Goal: Transaction & Acquisition: Purchase product/service

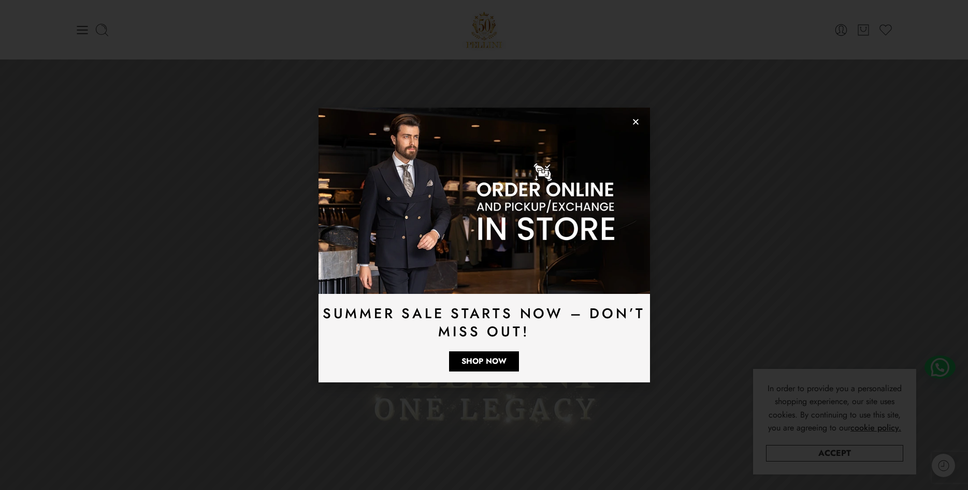
click at [637, 121] on use "Close" at bounding box center [636, 122] width 6 height 6
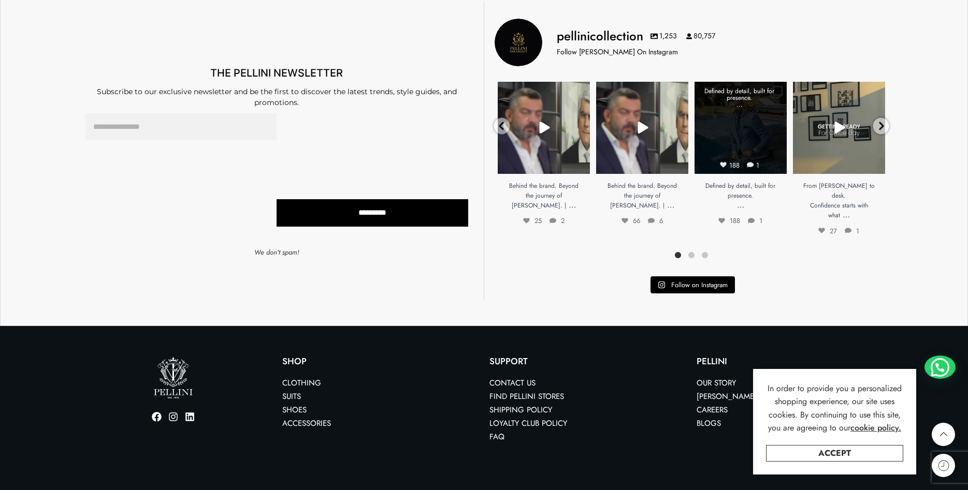
scroll to position [3098, 0]
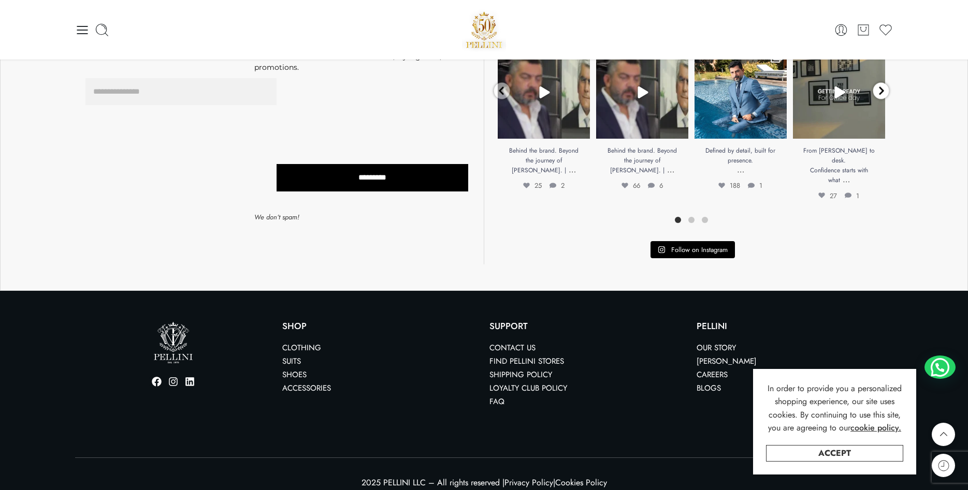
click at [881, 93] on icon at bounding box center [881, 90] width 5 height 8
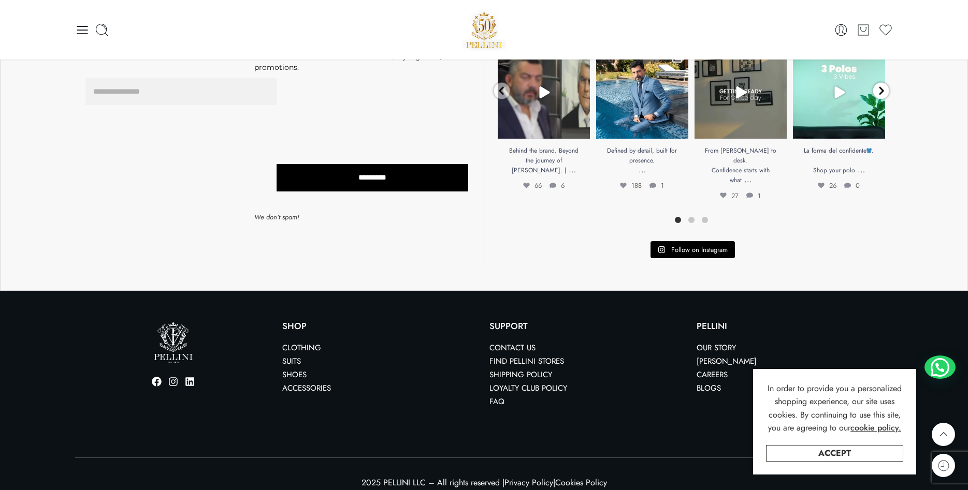
click at [881, 93] on icon at bounding box center [881, 90] width 5 height 8
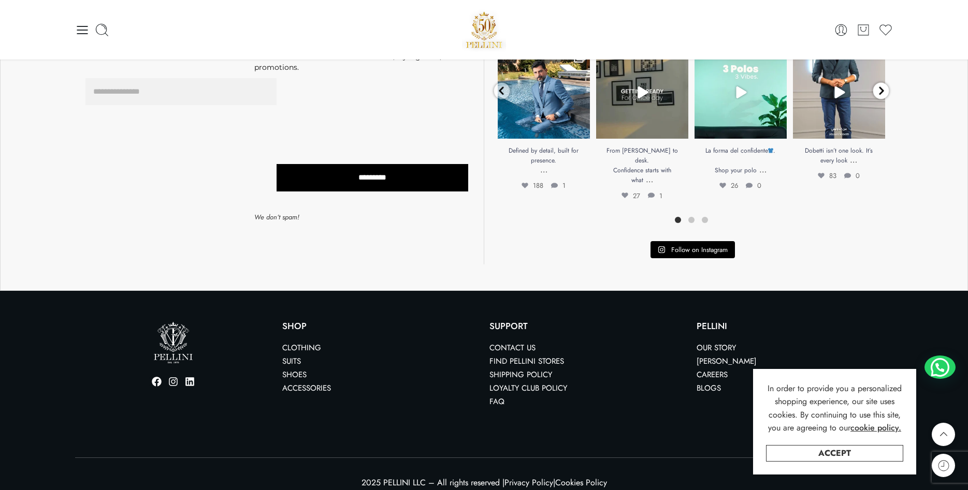
click at [881, 93] on icon at bounding box center [881, 90] width 5 height 8
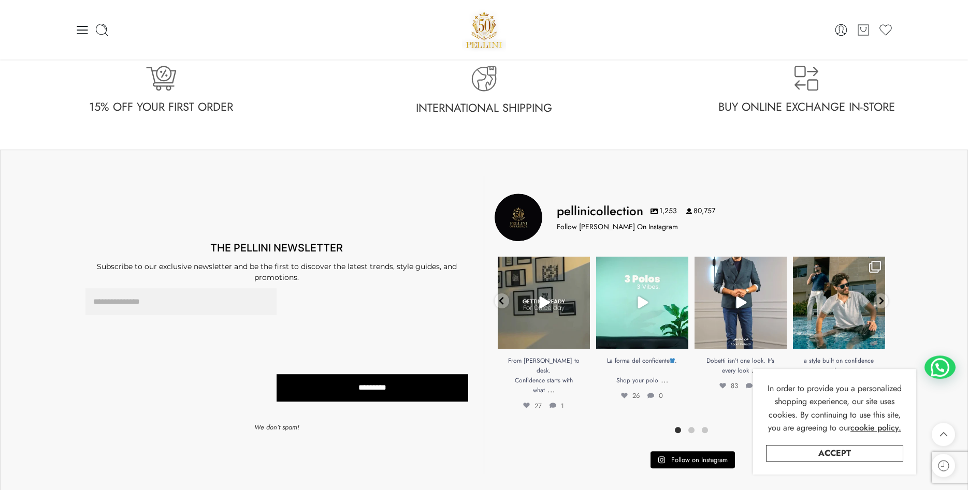
scroll to position [2887, 0]
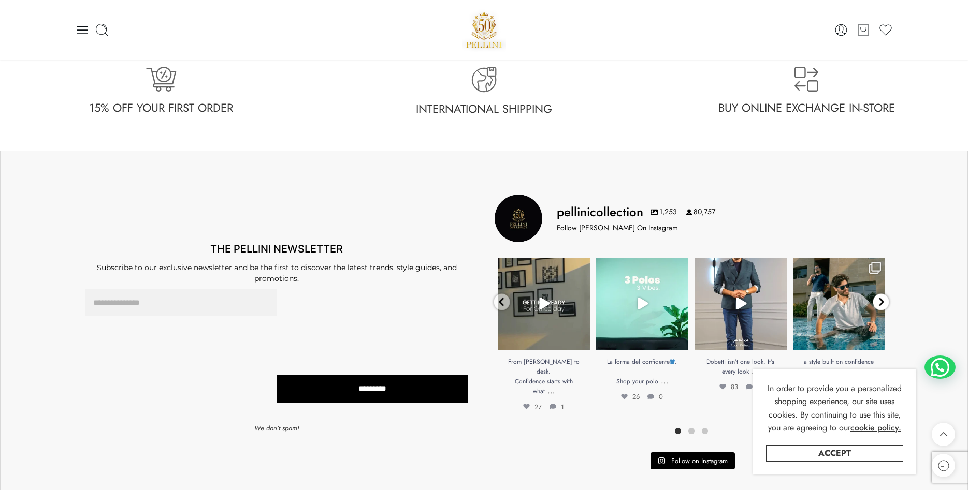
click at [880, 300] on icon at bounding box center [881, 301] width 8 height 9
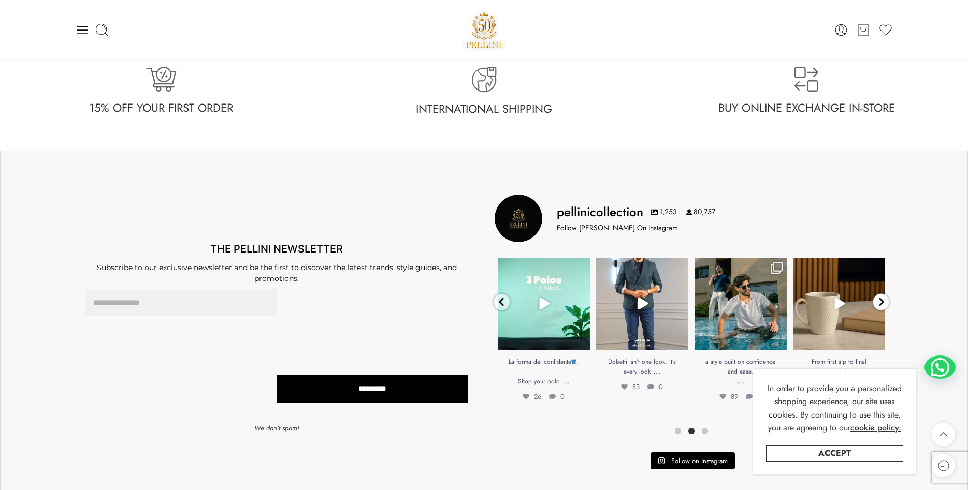
click at [880, 300] on icon at bounding box center [881, 301] width 8 height 9
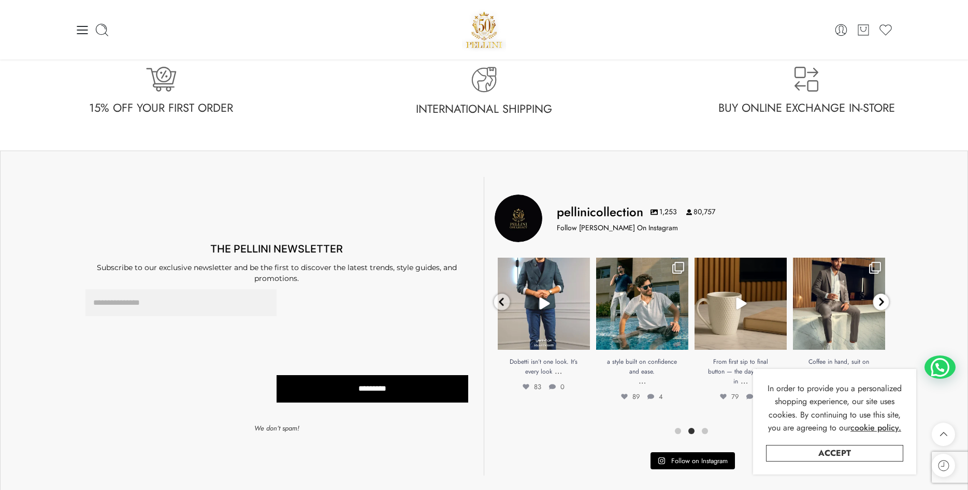
click at [880, 300] on icon at bounding box center [881, 301] width 8 height 9
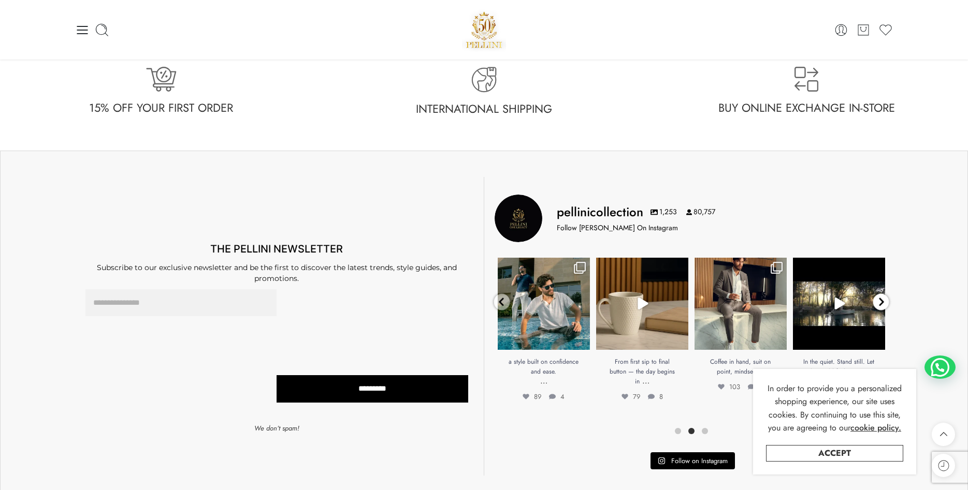
click at [880, 300] on icon at bounding box center [881, 301] width 8 height 9
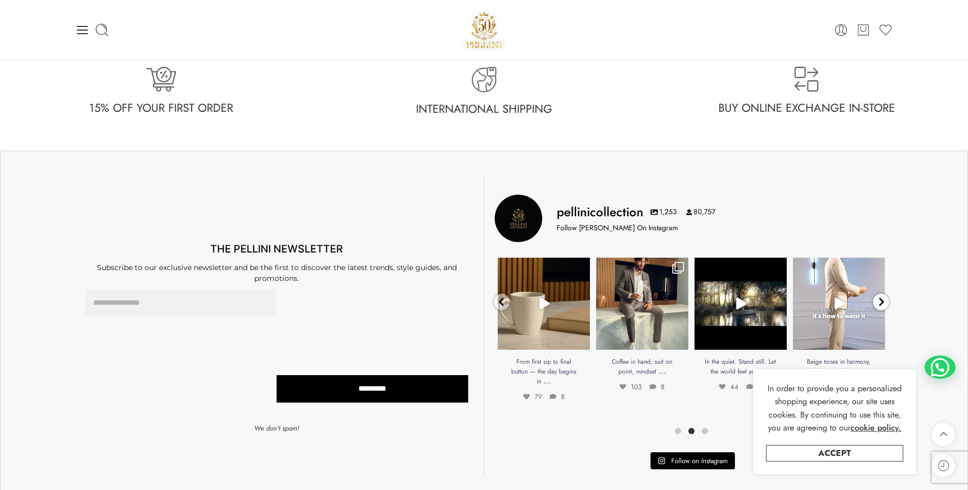
click at [880, 300] on icon at bounding box center [881, 301] width 8 height 9
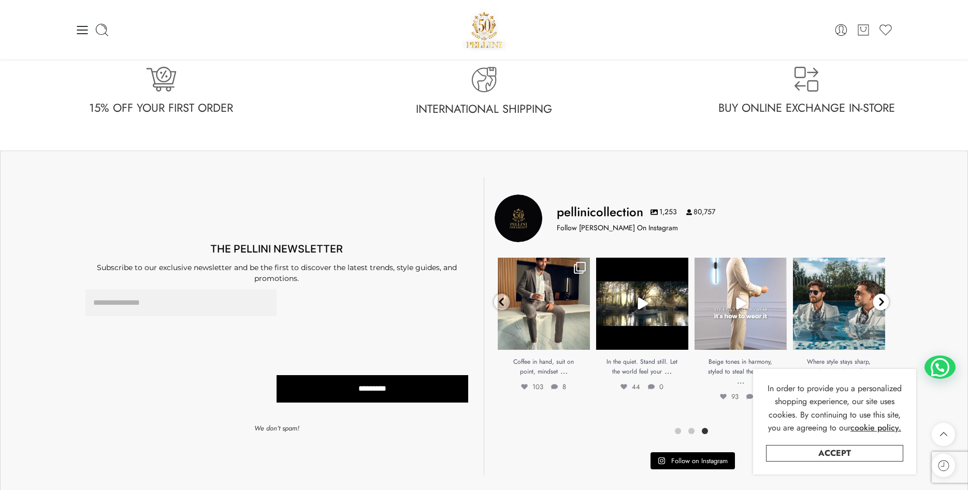
click at [880, 300] on icon at bounding box center [881, 301] width 8 height 9
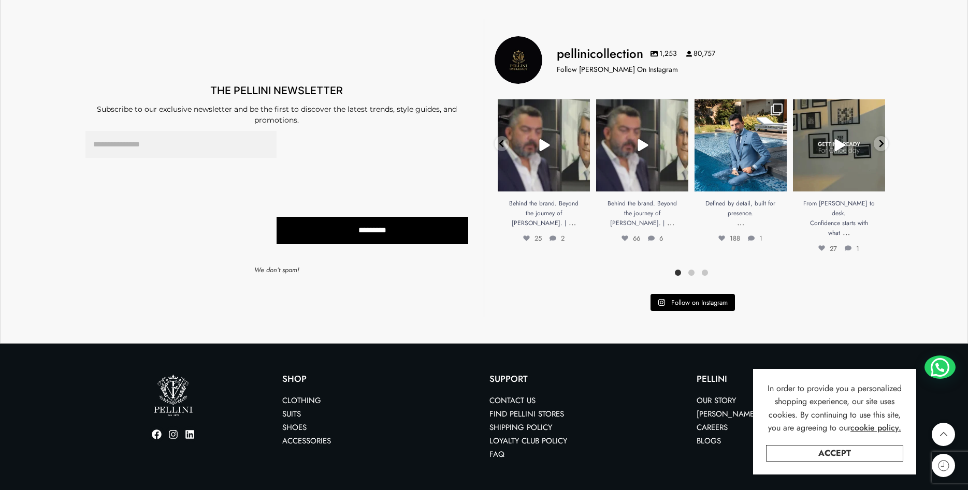
scroll to position [3098, 0]
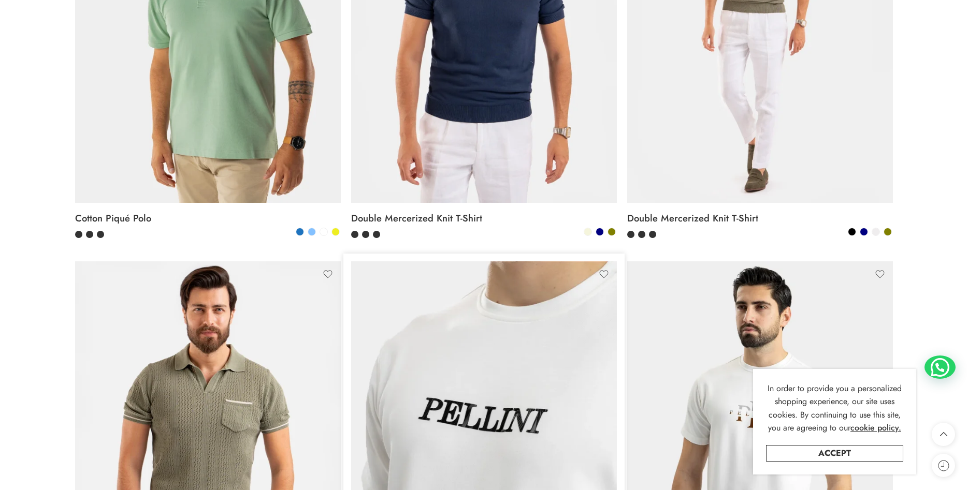
scroll to position [598, 0]
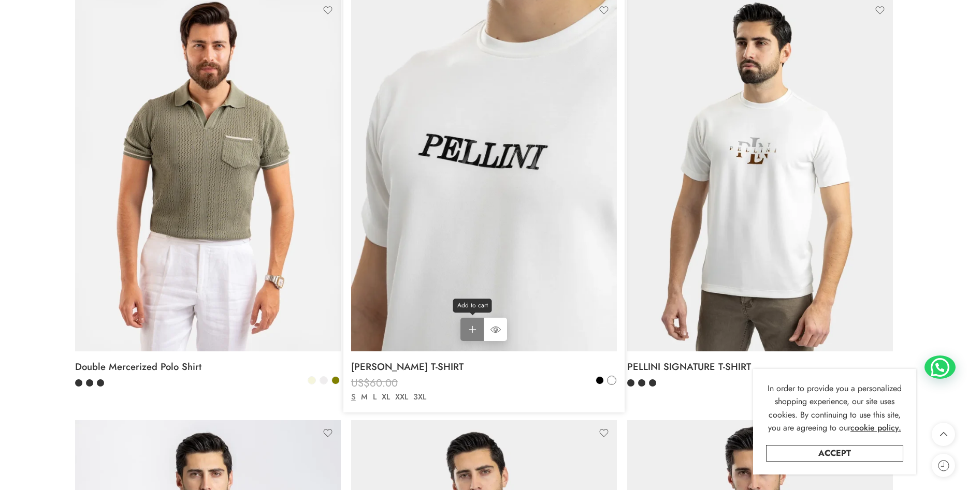
click at [474, 327] on link "Add to cart Add to cart" at bounding box center [471, 329] width 23 height 23
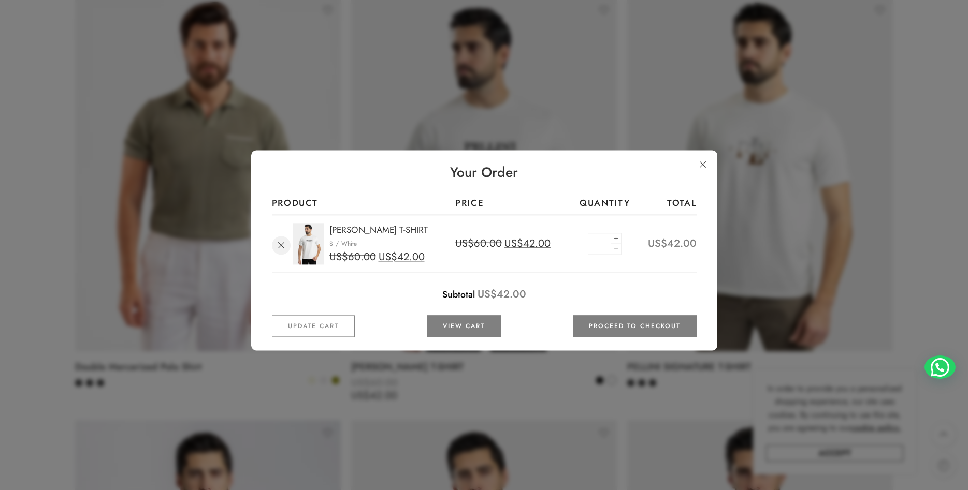
click at [281, 248] on link "Remove" at bounding box center [281, 246] width 19 height 19
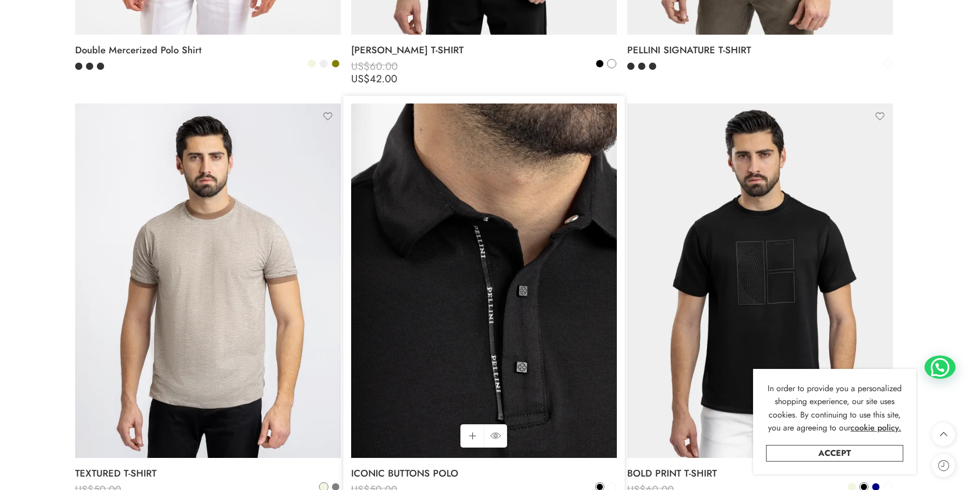
scroll to position [1021, 0]
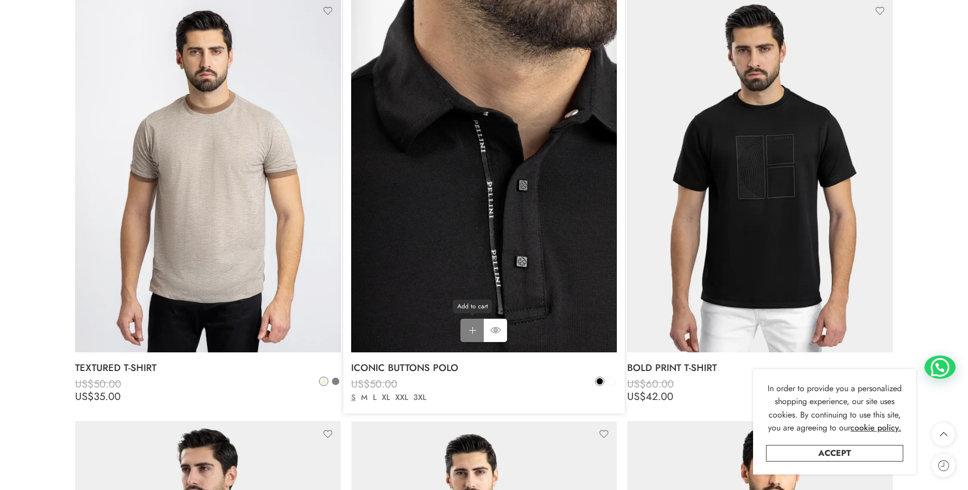
click at [469, 330] on link "Add to cart Add to cart" at bounding box center [471, 330] width 23 height 23
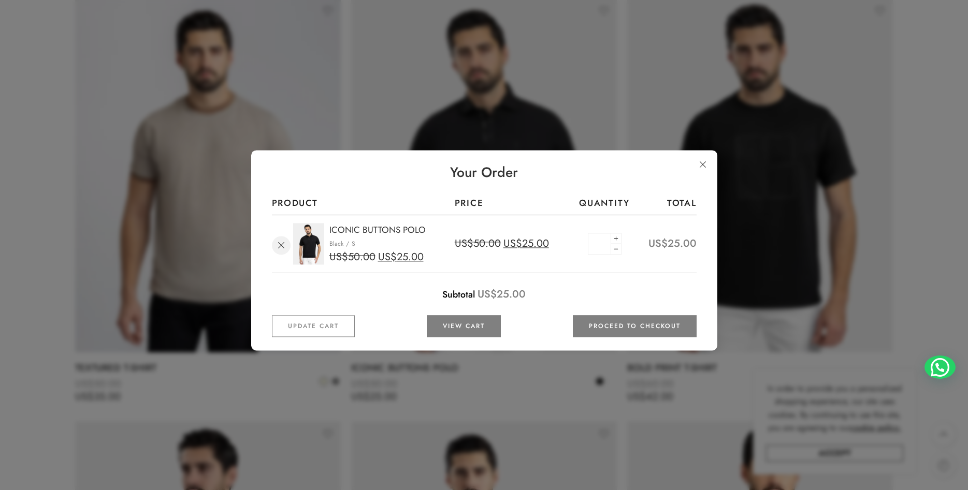
click at [282, 245] on link "Remove" at bounding box center [281, 246] width 19 height 19
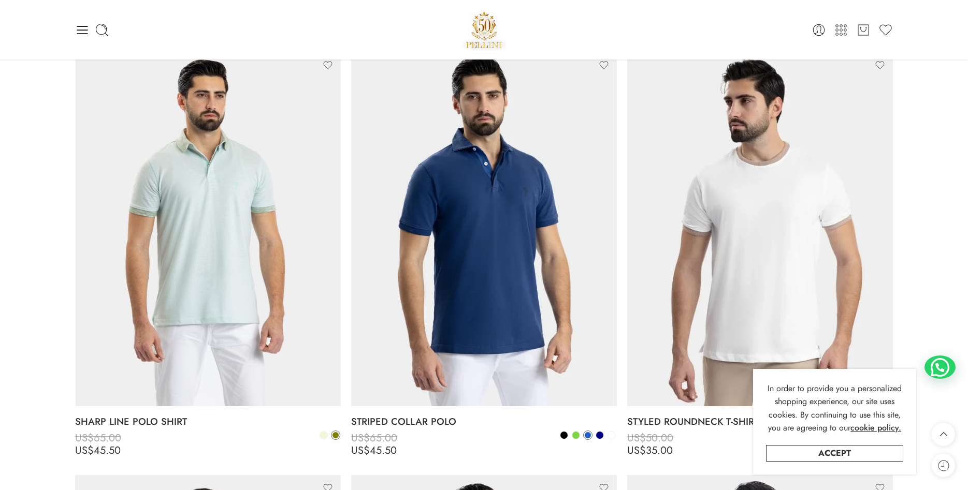
scroll to position [1655, 0]
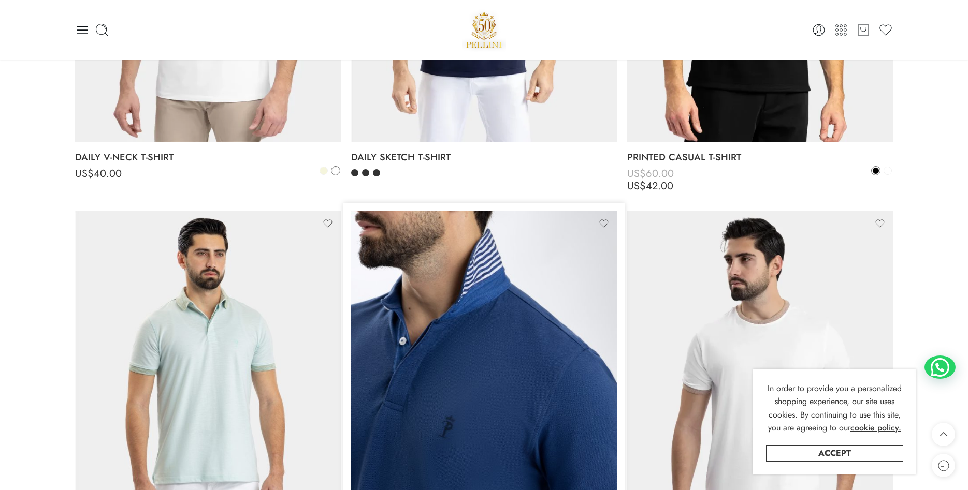
click at [523, 278] on img at bounding box center [484, 388] width 266 height 354
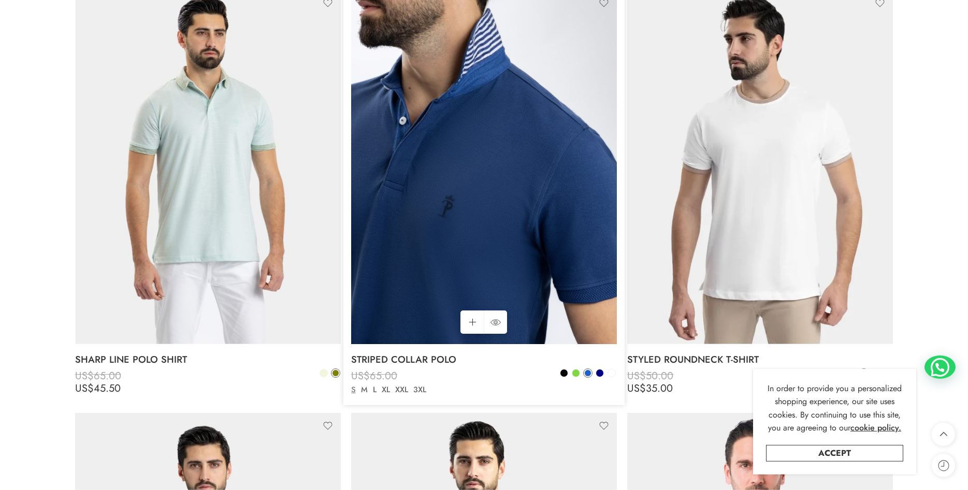
scroll to position [1919, 0]
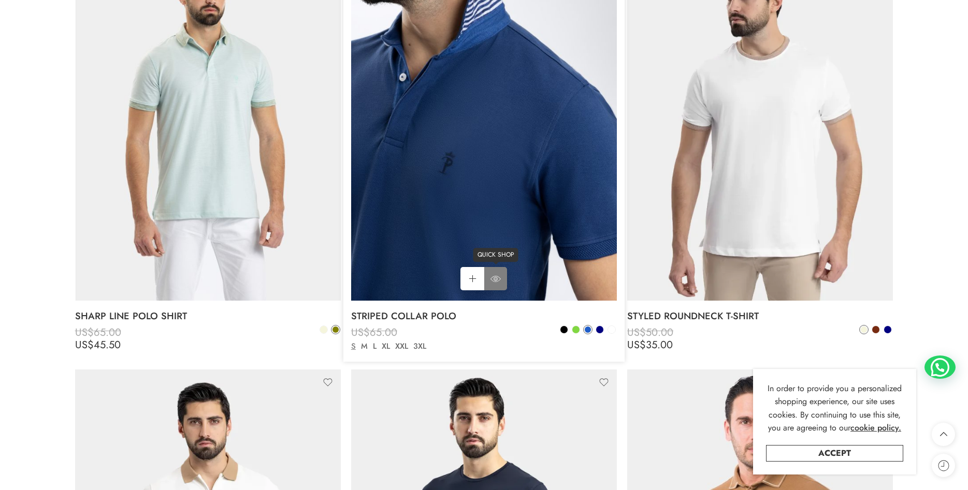
click at [503, 279] on link "QUICK SHOP" at bounding box center [495, 278] width 23 height 23
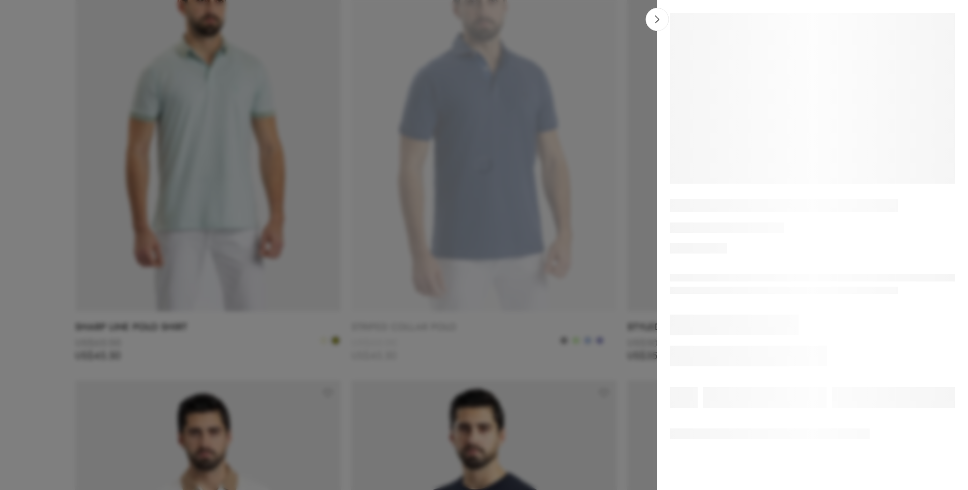
scroll to position [1930, 0]
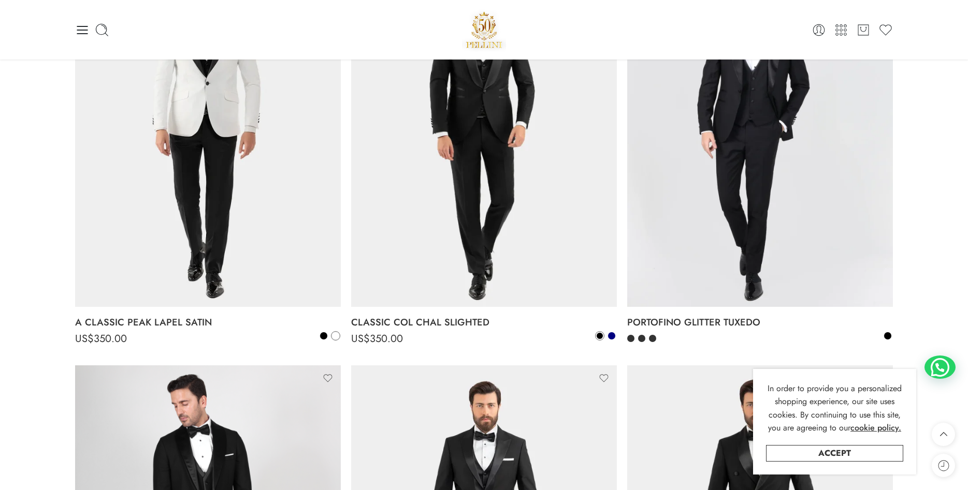
scroll to position [1215, 0]
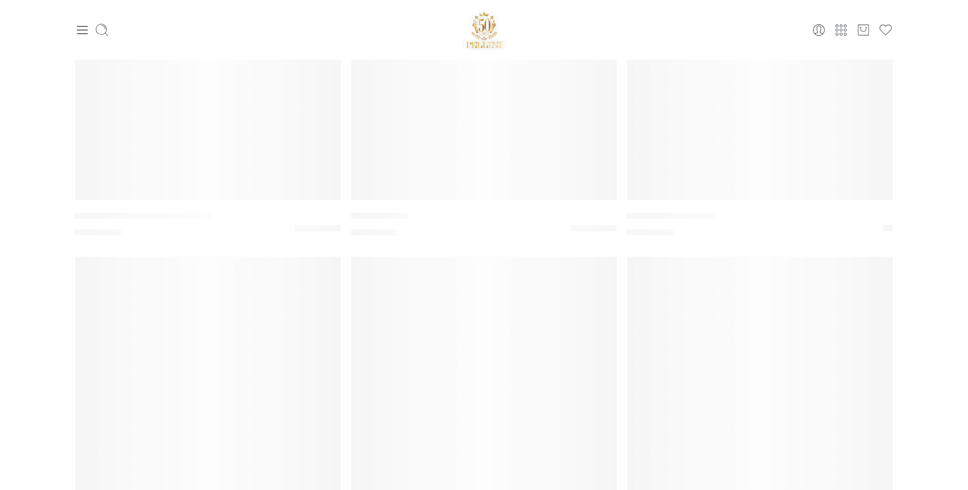
scroll to position [3168, 0]
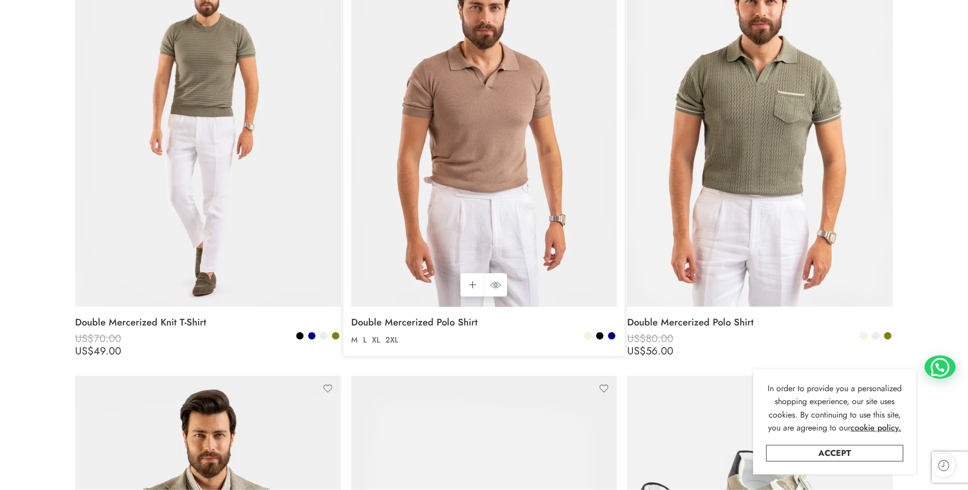
scroll to position [264, 0]
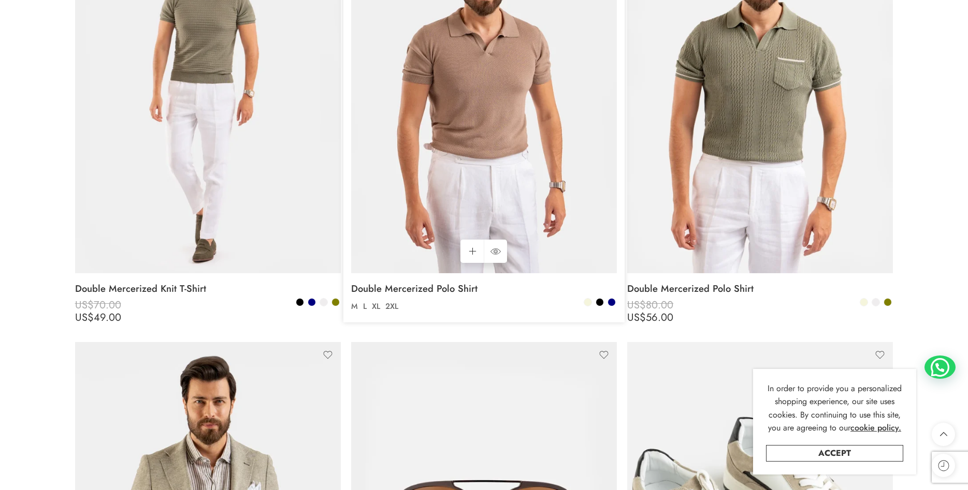
click at [468, 205] on img at bounding box center [484, 96] width 266 height 354
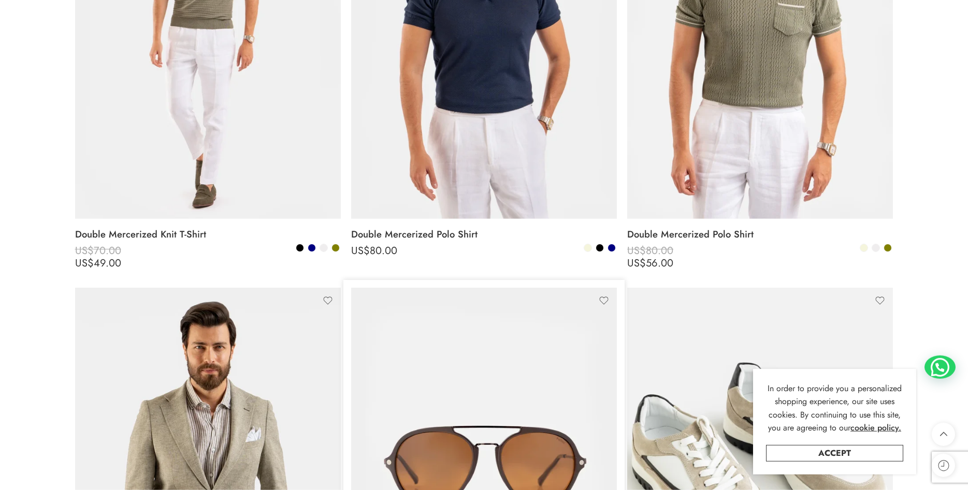
scroll to position [422, 0]
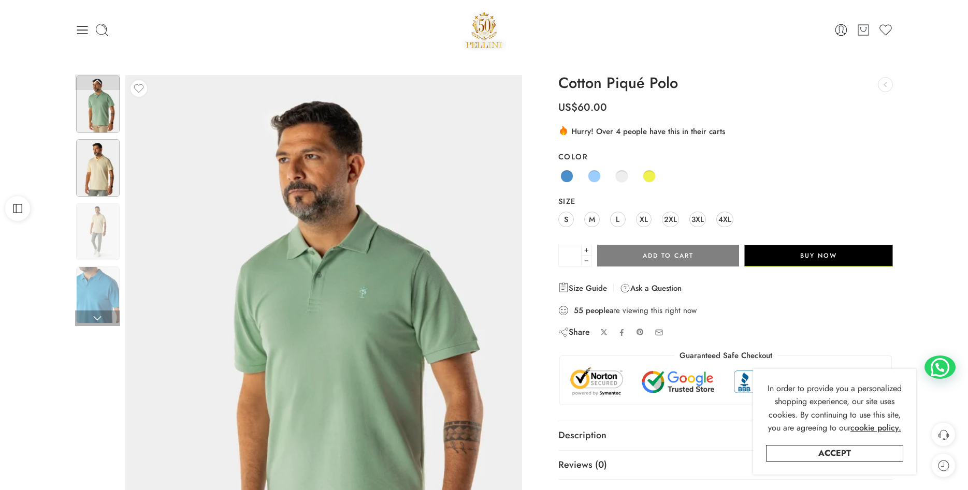
click at [85, 171] on img at bounding box center [97, 167] width 43 height 57
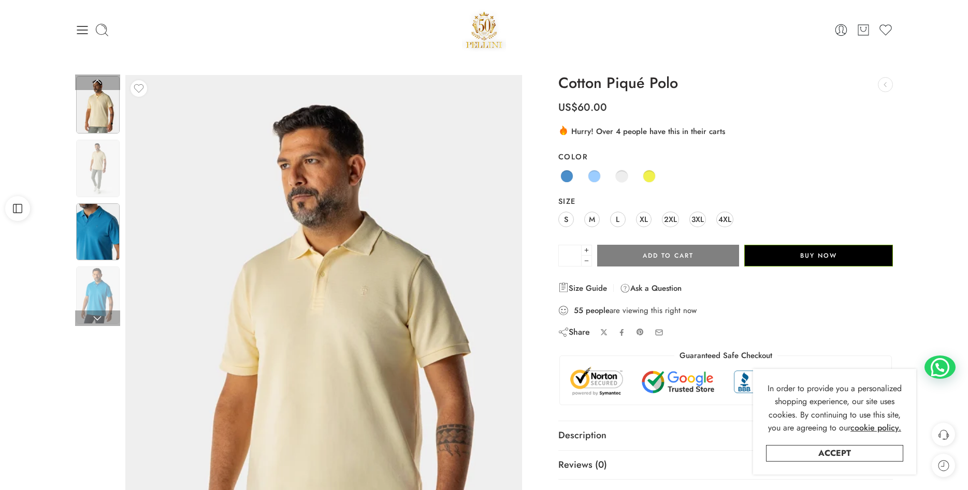
click at [93, 217] on img at bounding box center [97, 231] width 43 height 57
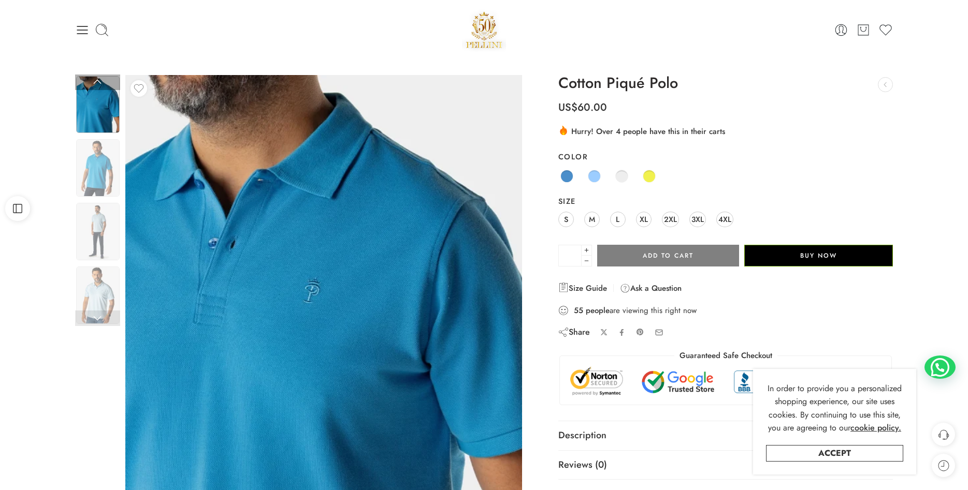
click at [90, 318] on link at bounding box center [97, 319] width 45 height 16
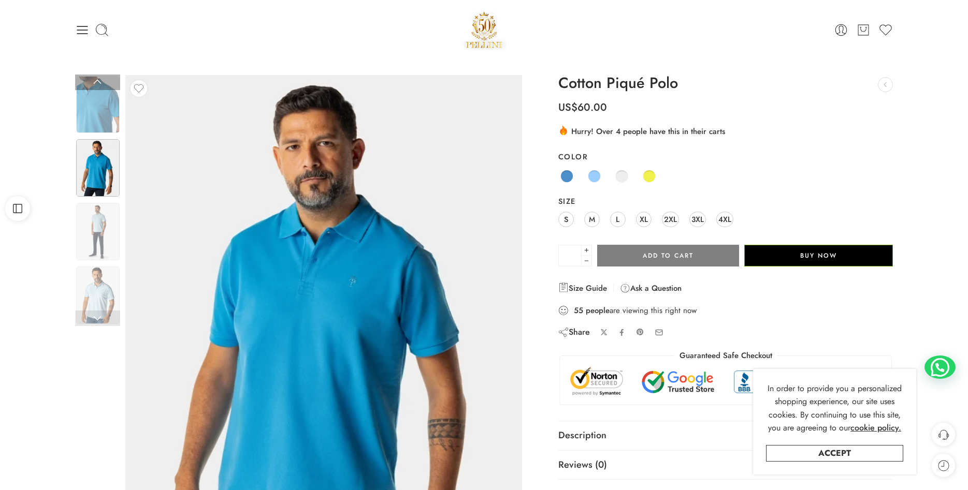
click at [91, 318] on link at bounding box center [97, 319] width 45 height 16
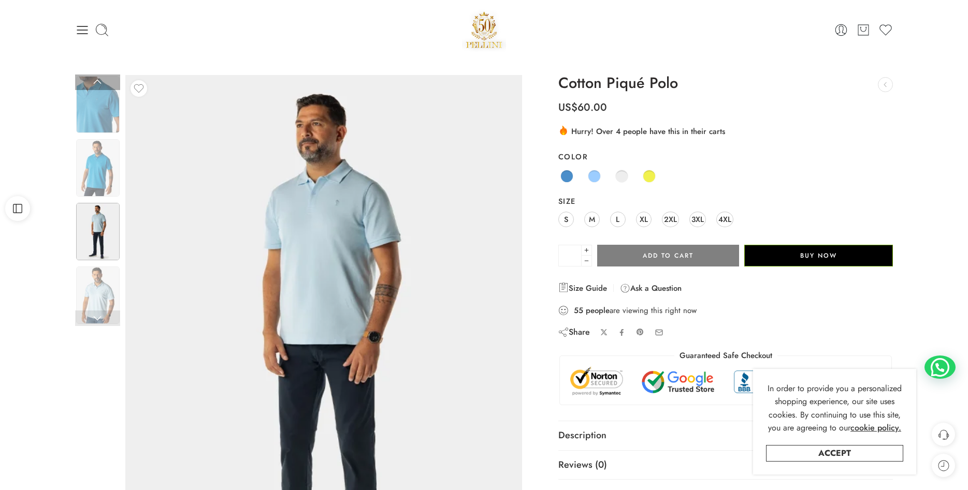
click at [91, 318] on link at bounding box center [97, 319] width 45 height 16
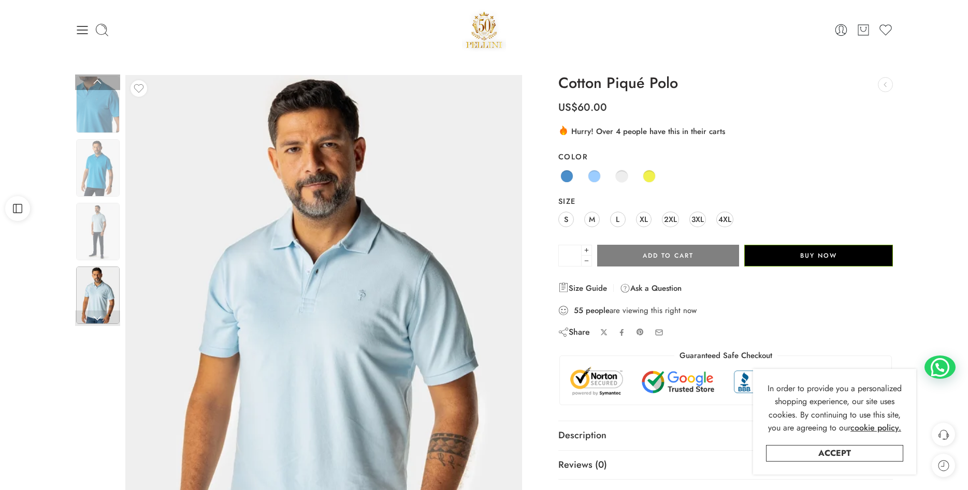
click at [91, 318] on link at bounding box center [97, 319] width 45 height 16
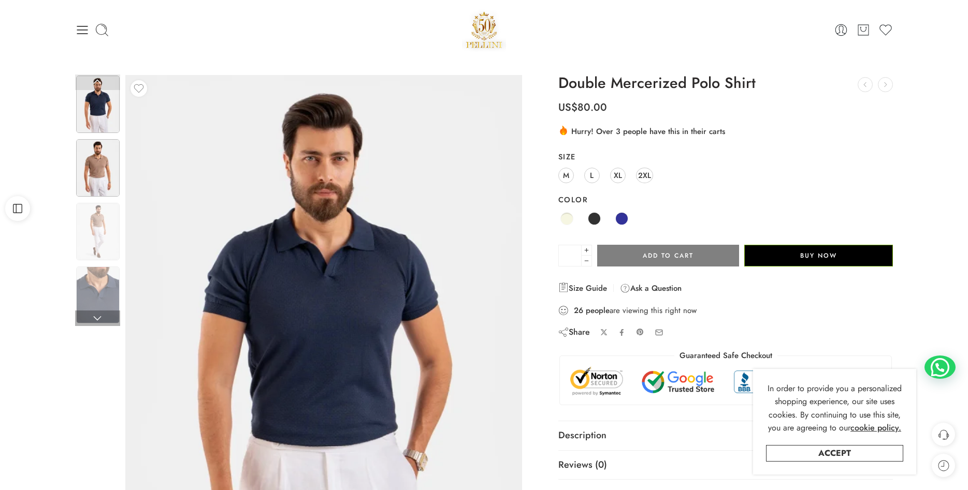
click at [107, 167] on img at bounding box center [97, 167] width 43 height 57
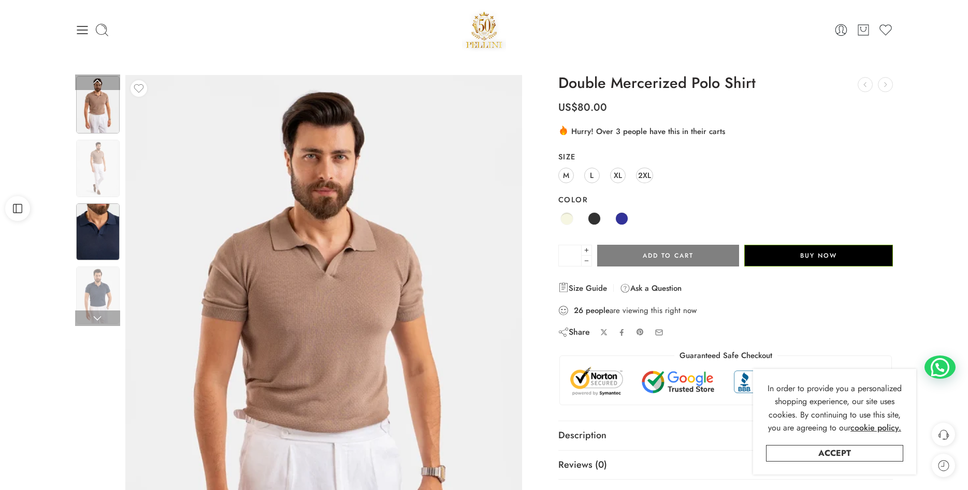
click at [99, 229] on img at bounding box center [97, 231] width 43 height 57
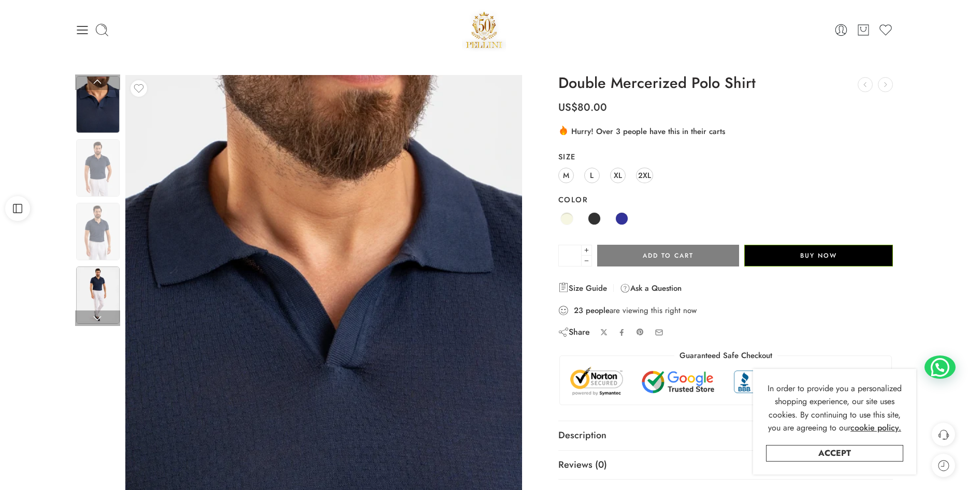
click at [104, 287] on img at bounding box center [97, 295] width 43 height 57
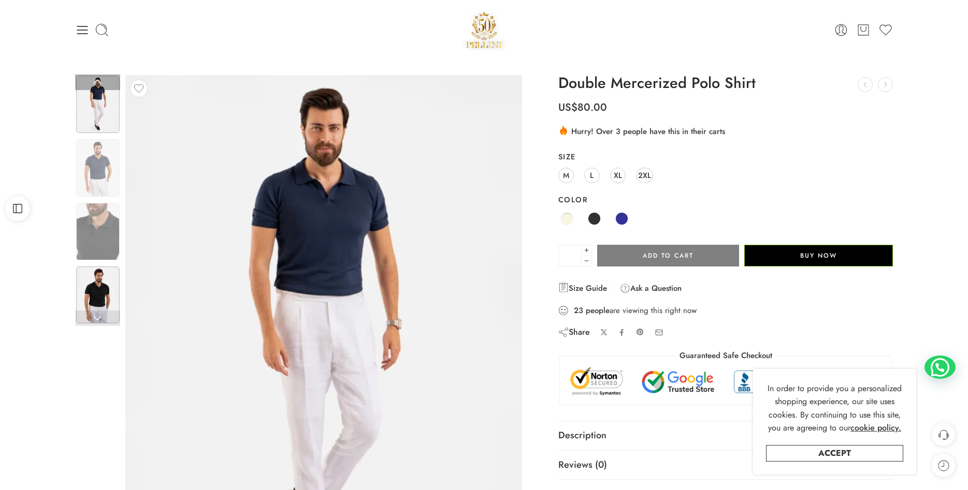
click at [99, 295] on img at bounding box center [97, 295] width 43 height 57
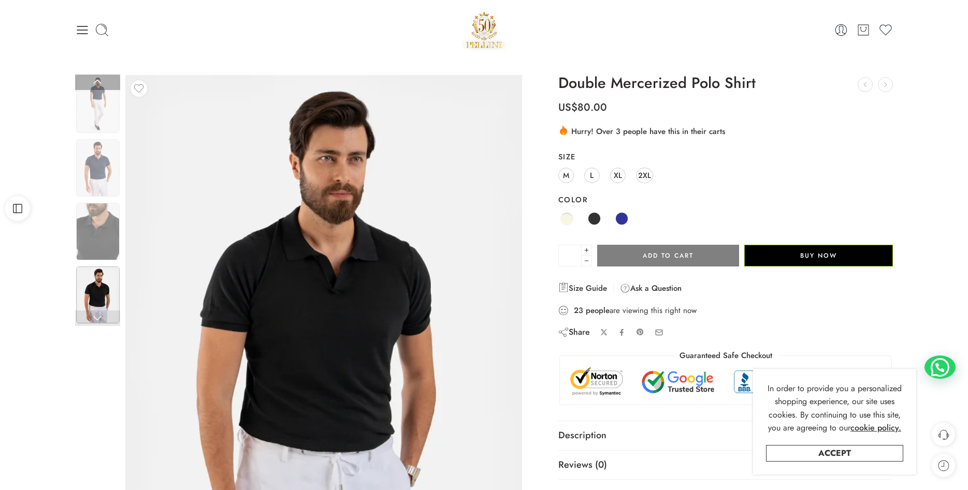
click at [99, 295] on img at bounding box center [97, 295] width 43 height 57
click at [98, 317] on link at bounding box center [97, 319] width 45 height 16
click at [97, 322] on link at bounding box center [97, 319] width 45 height 16
click at [98, 81] on link at bounding box center [97, 83] width 45 height 16
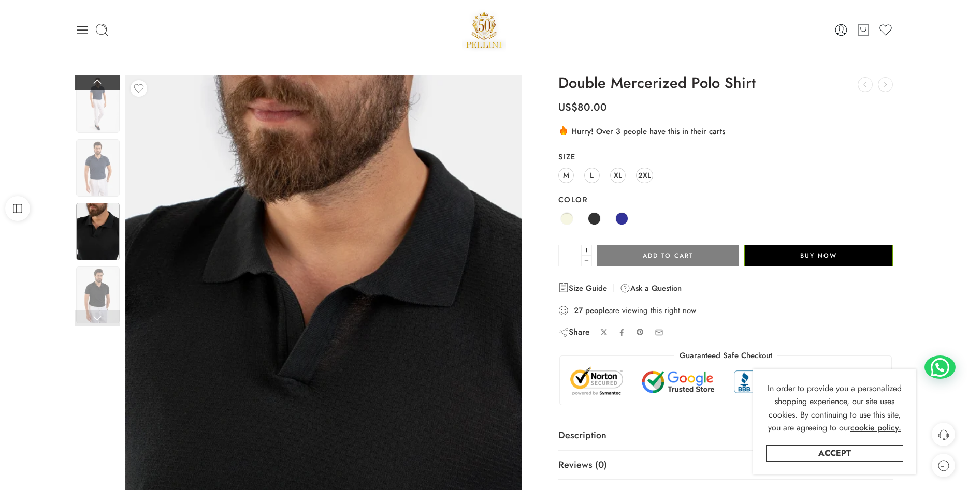
click at [98, 81] on link at bounding box center [97, 83] width 45 height 16
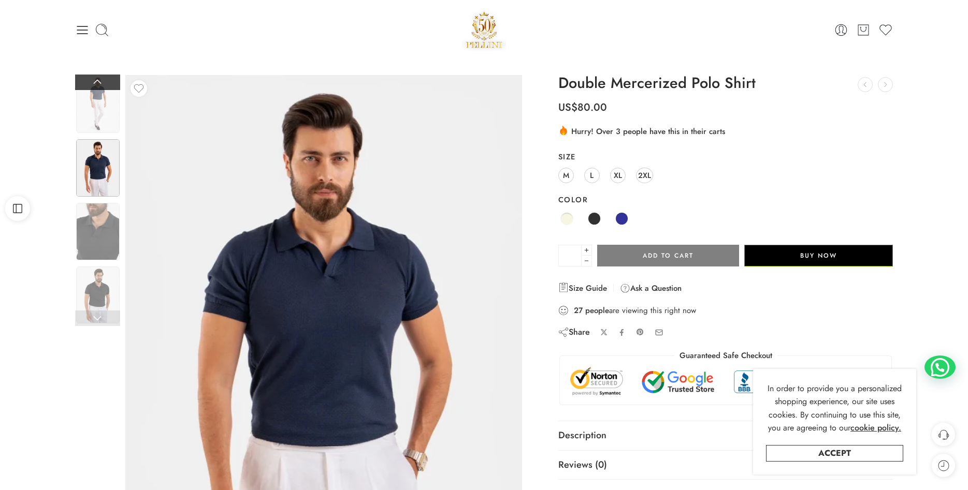
click at [98, 81] on link at bounding box center [97, 83] width 45 height 16
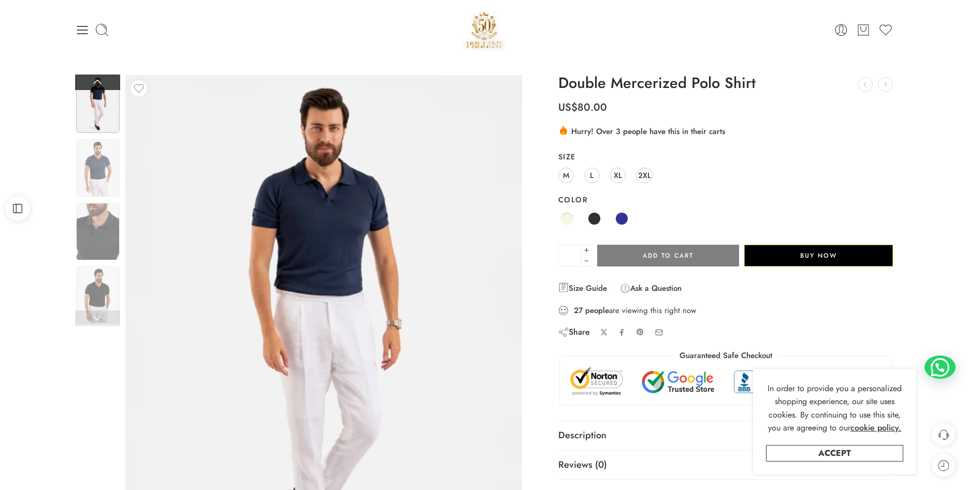
click at [98, 81] on link at bounding box center [97, 83] width 45 height 16
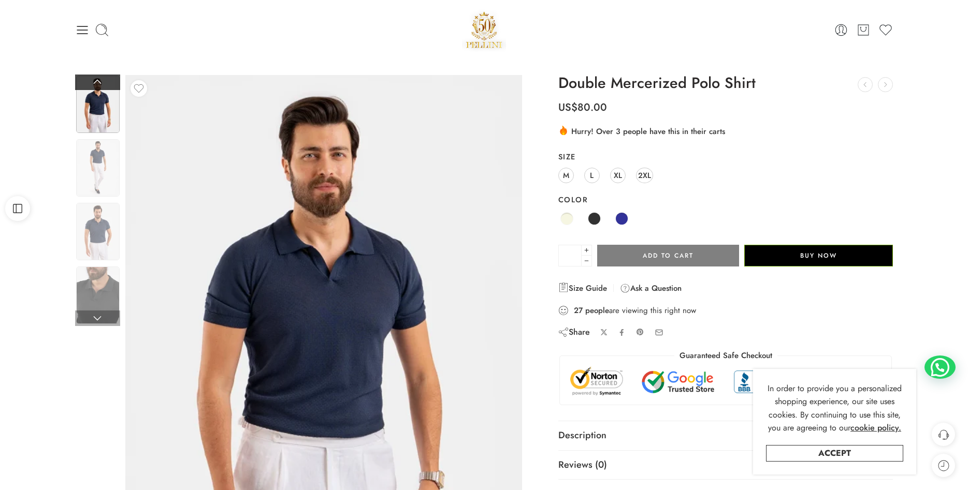
click at [98, 81] on link at bounding box center [97, 83] width 45 height 16
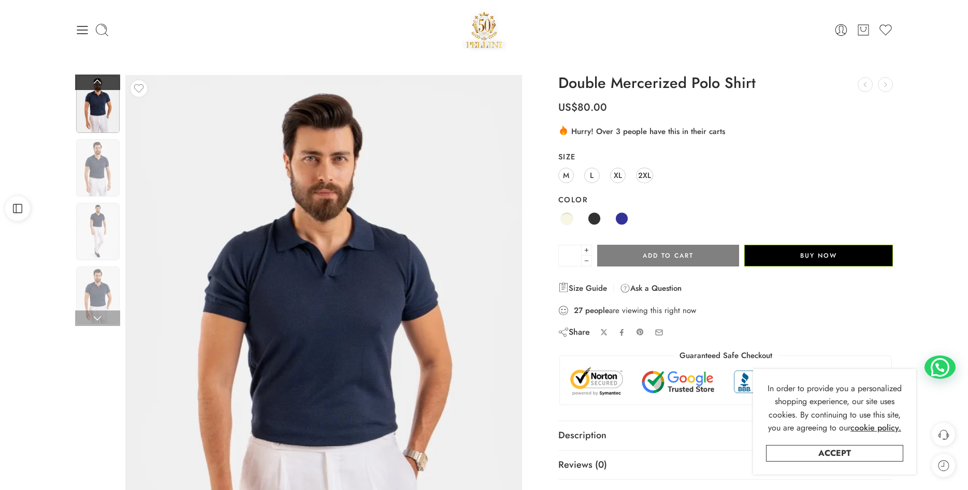
click at [98, 81] on link at bounding box center [97, 83] width 45 height 16
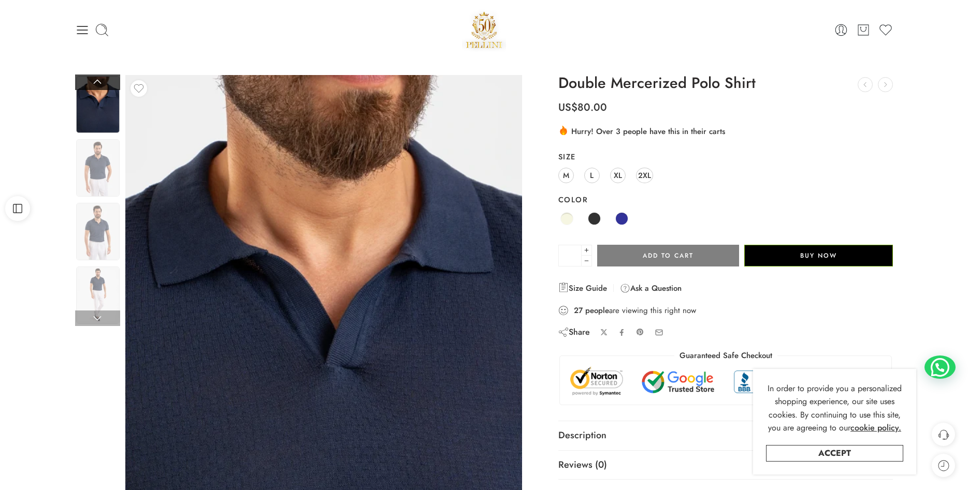
click at [94, 83] on link at bounding box center [97, 83] width 45 height 16
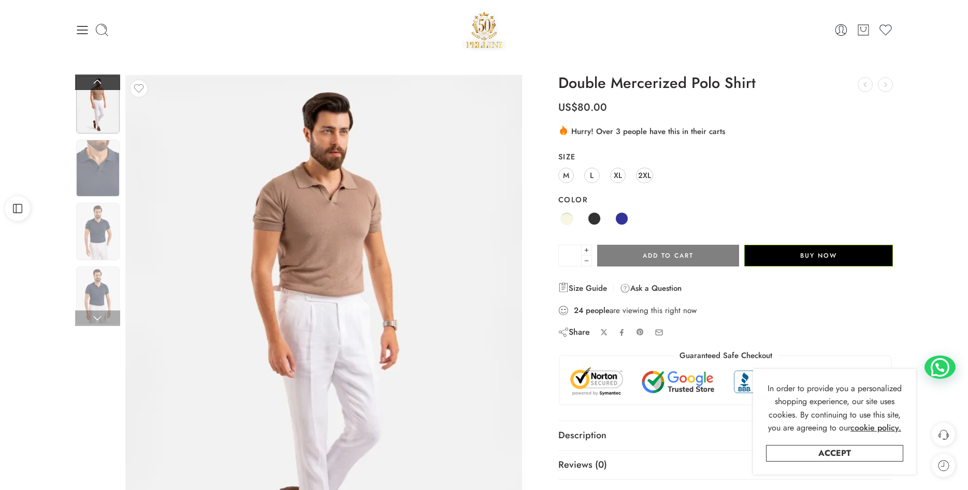
click at [94, 83] on link at bounding box center [97, 83] width 45 height 16
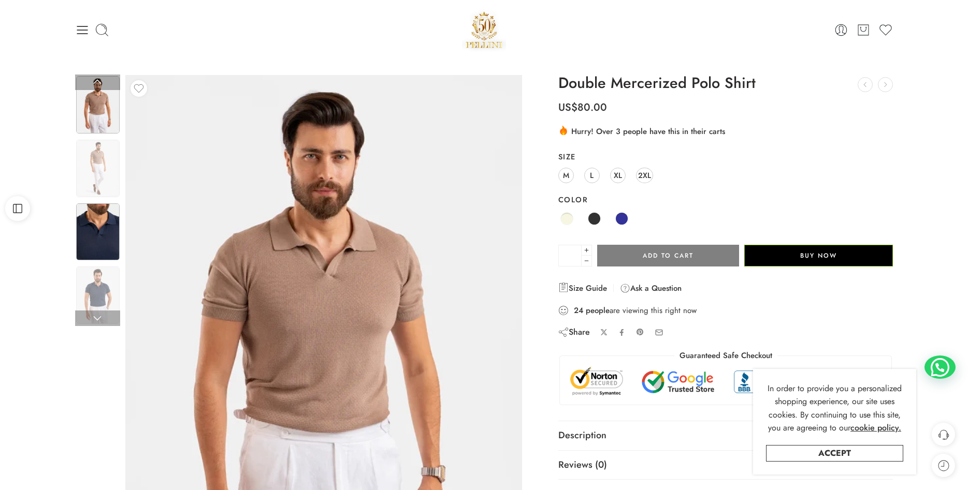
click at [110, 233] on img at bounding box center [97, 231] width 43 height 57
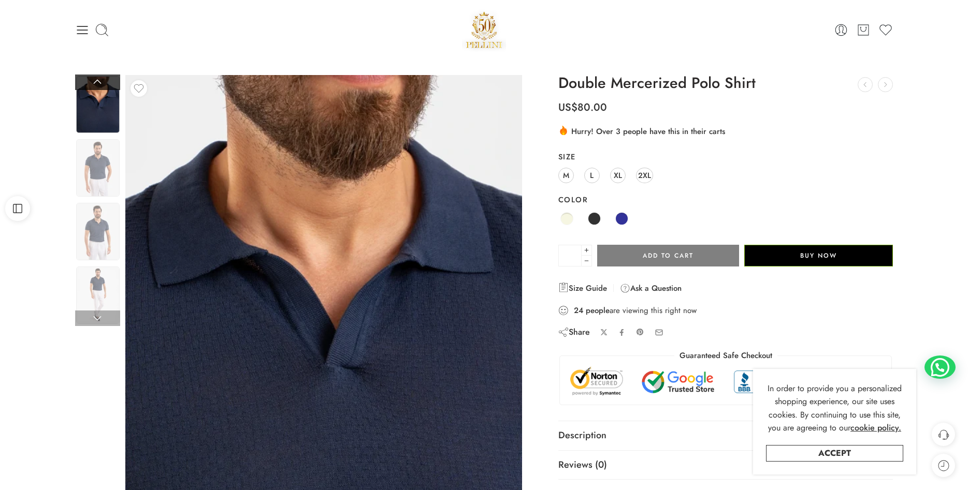
click at [99, 82] on link at bounding box center [97, 83] width 45 height 16
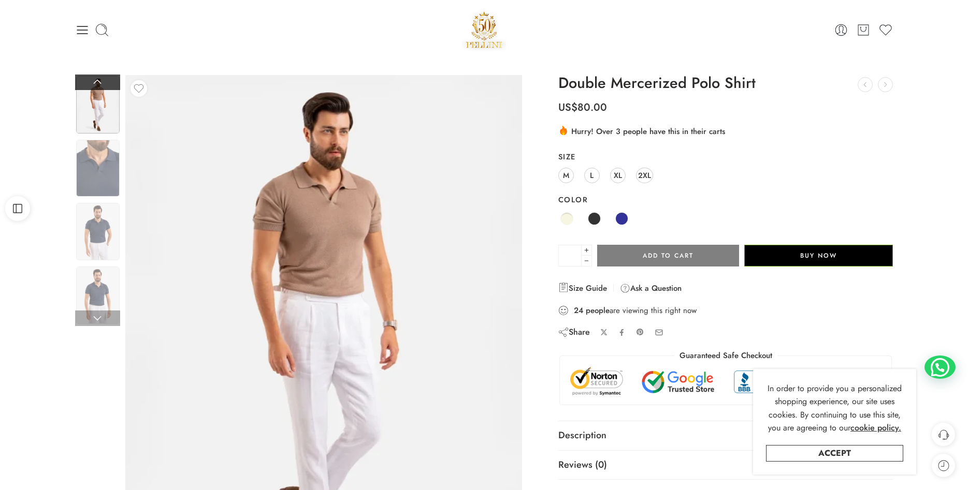
click at [99, 82] on link at bounding box center [97, 83] width 45 height 16
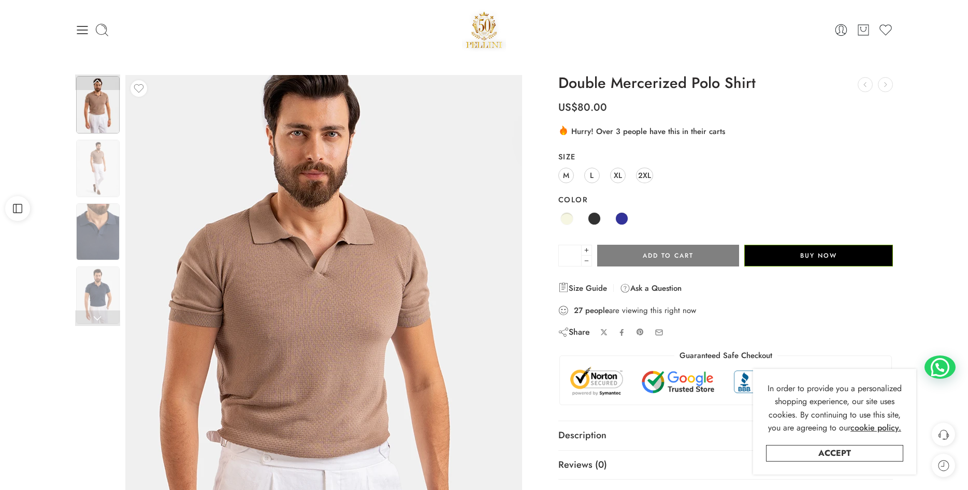
click at [386, 288] on img at bounding box center [312, 348] width 466 height 621
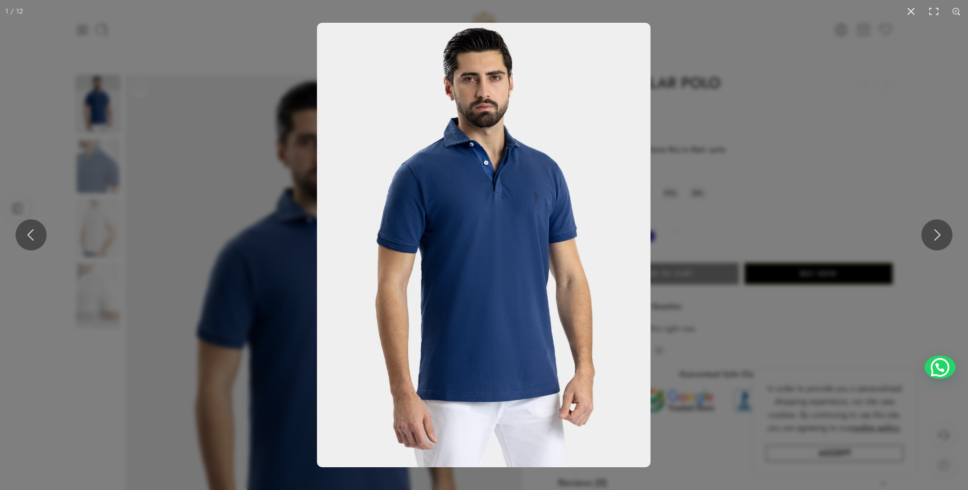
click at [465, 211] on img at bounding box center [483, 245] width 333 height 445
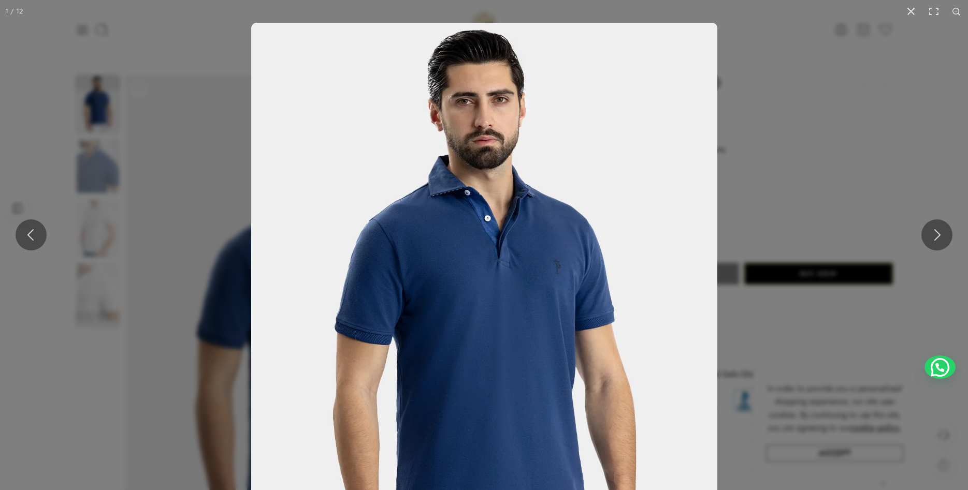
click at [473, 206] on img at bounding box center [484, 333] width 466 height 621
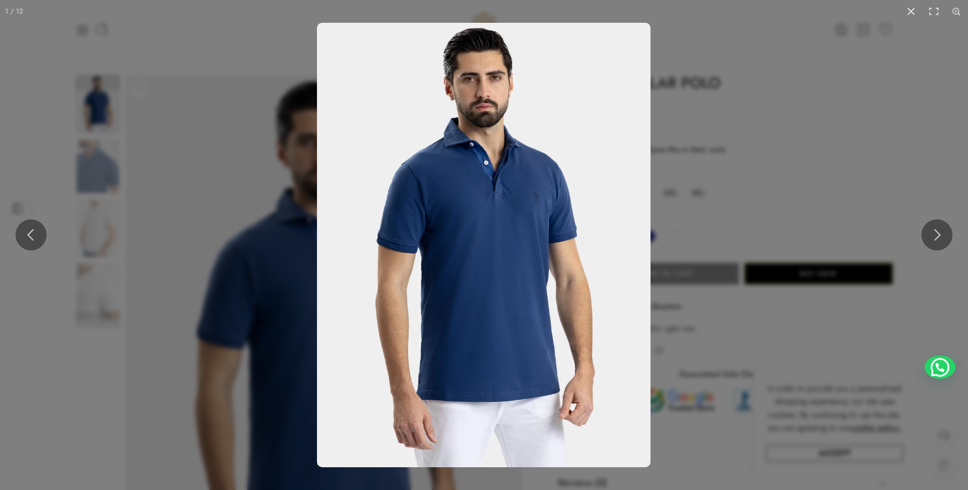
click at [473, 206] on img at bounding box center [483, 245] width 333 height 445
